Goal: Information Seeking & Learning: Check status

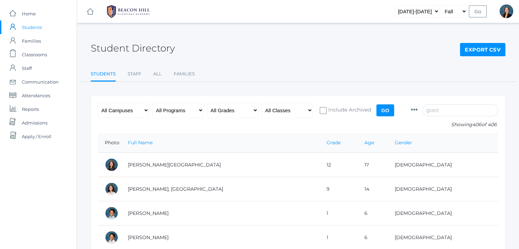
click at [270, 44] on div "Student Directory Export CSV" at bounding box center [298, 44] width 415 height 25
click at [328, 39] on div "Student Directory Export CSV" at bounding box center [298, 44] width 415 height 25
click at [455, 114] on input "search" at bounding box center [461, 111] width 76 height 12
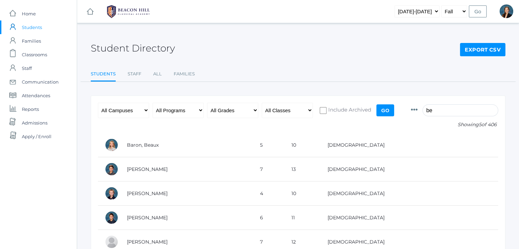
type input "b"
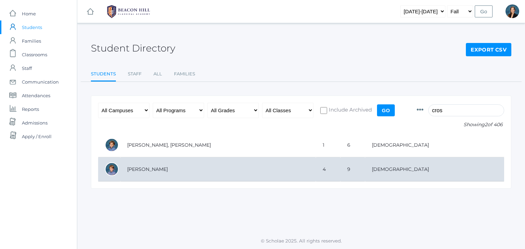
type input "cros"
click at [224, 171] on td "[PERSON_NAME]" at bounding box center [217, 169] width 195 height 24
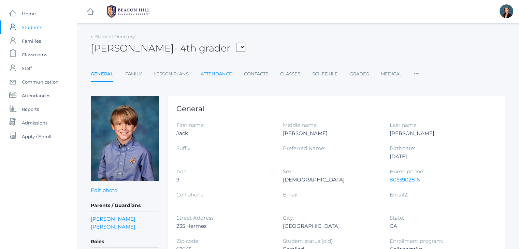
click at [222, 75] on link "Attendance" at bounding box center [216, 74] width 31 height 14
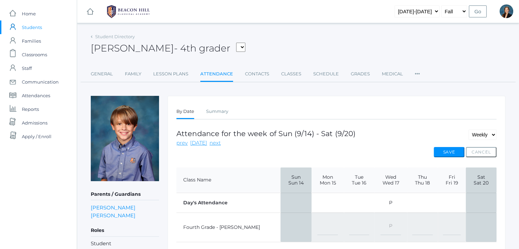
click at [417, 184] on span "Thu 18" at bounding box center [423, 183] width 20 height 6
click at [26, 57] on span "Classrooms" at bounding box center [34, 55] width 25 height 14
